Goal: Information Seeking & Learning: Check status

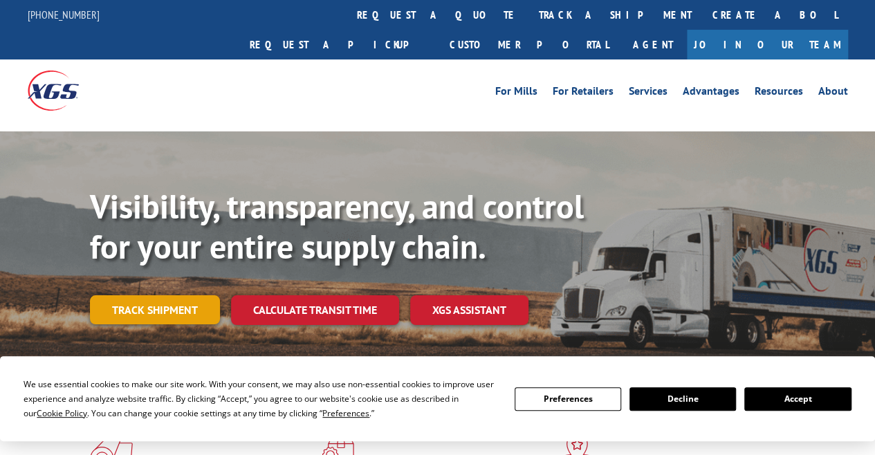
click at [149, 295] on link "Track shipment" at bounding box center [155, 309] width 130 height 29
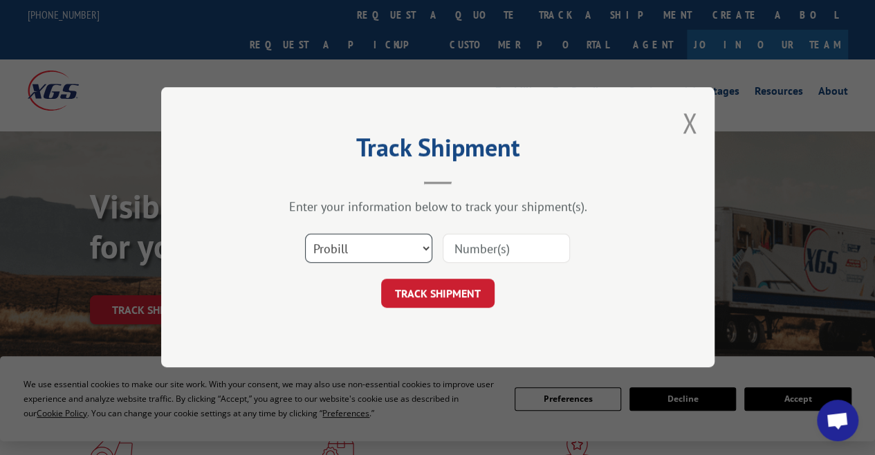
drag, startPoint x: 366, startPoint y: 242, endPoint x: 374, endPoint y: 250, distance: 10.8
click at [369, 243] on select "Select category... Probill BOL PO" at bounding box center [368, 248] width 127 height 29
select select "bol"
click at [305, 234] on select "Select category... Probill BOL PO" at bounding box center [368, 248] width 127 height 29
drag, startPoint x: 403, startPoint y: 237, endPoint x: 505, endPoint y: 243, distance: 102.6
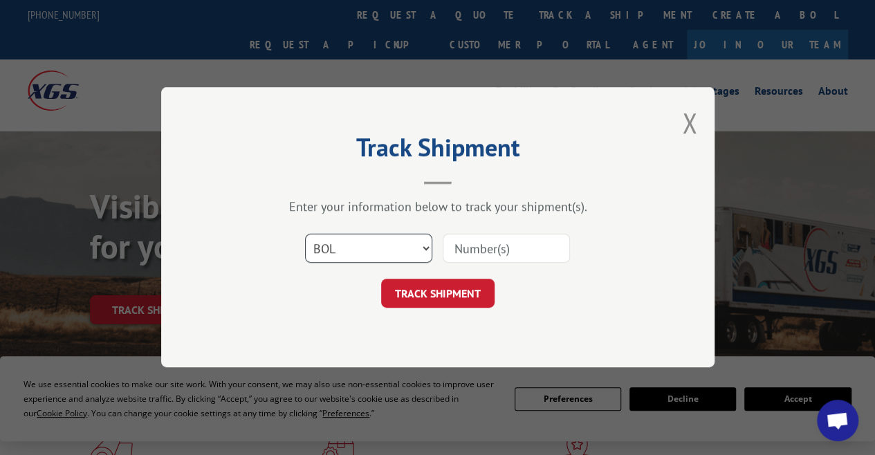
click at [463, 243] on div "Select category... Probill BOL PO" at bounding box center [437, 249] width 415 height 46
click at [538, 246] on input at bounding box center [506, 248] width 127 height 29
paste input "54395588"
type input "54395588"
click at [457, 288] on button "TRACK SHIPMENT" at bounding box center [437, 293] width 113 height 29
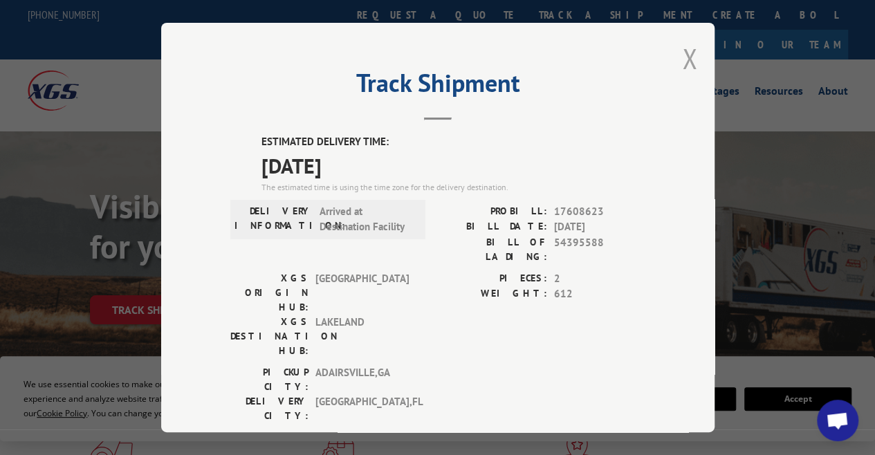
click at [685, 52] on button "Close modal" at bounding box center [689, 58] width 15 height 37
